Goal: Task Accomplishment & Management: Complete application form

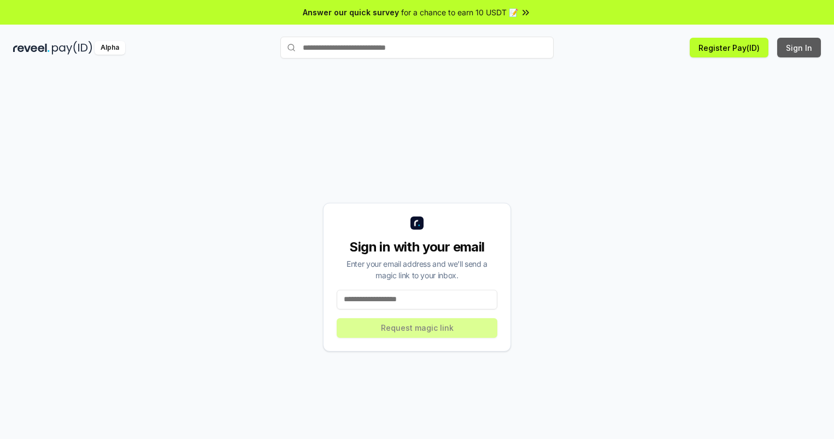
click at [799, 48] on button "Sign In" at bounding box center [799, 48] width 44 height 20
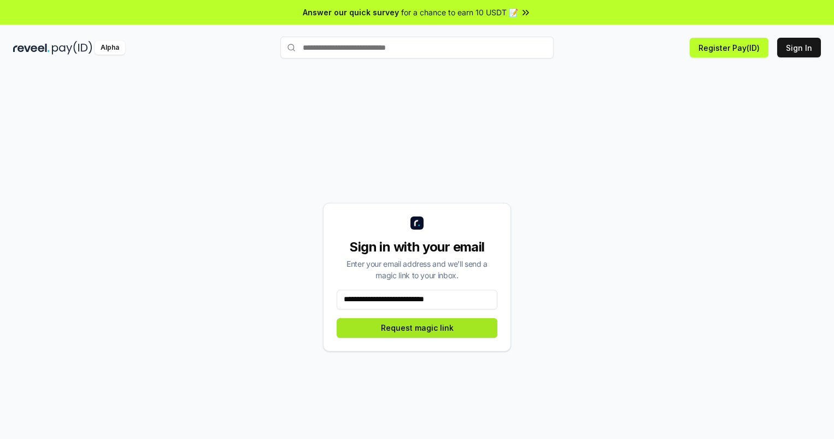
type input "**********"
click at [417, 327] on button "Request magic link" at bounding box center [416, 328] width 161 height 20
